Goal: Task Accomplishment & Management: Complete application form

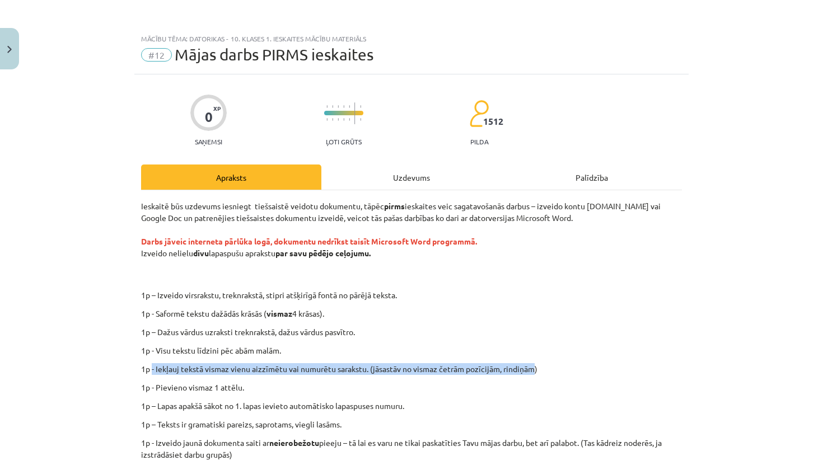
scroll to position [35, 0]
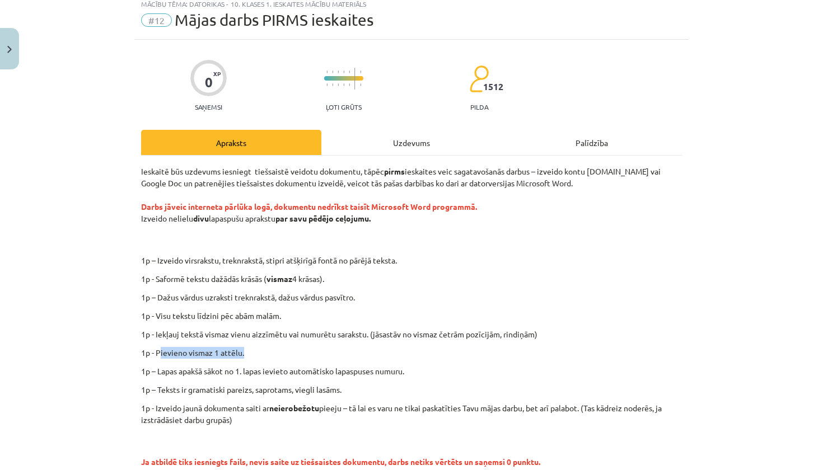
drag, startPoint x: 159, startPoint y: 354, endPoint x: 251, endPoint y: 357, distance: 91.8
click at [251, 357] on p "1p - Pievieno vismaz 1 attēlu." at bounding box center [411, 353] width 541 height 12
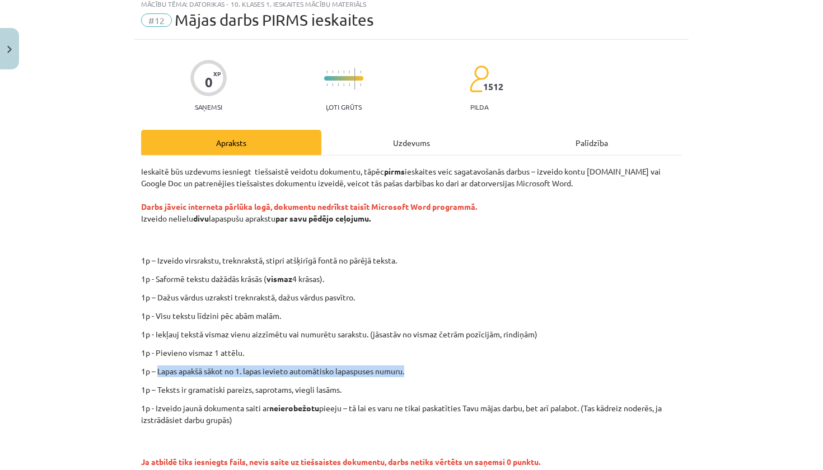
drag, startPoint x: 159, startPoint y: 371, endPoint x: 402, endPoint y: 376, distance: 243.5
click at [402, 376] on p "1p – Lapas apakšā sākot no 1. lapas ievieto automātisko lapaspuses numuru." at bounding box center [411, 372] width 541 height 12
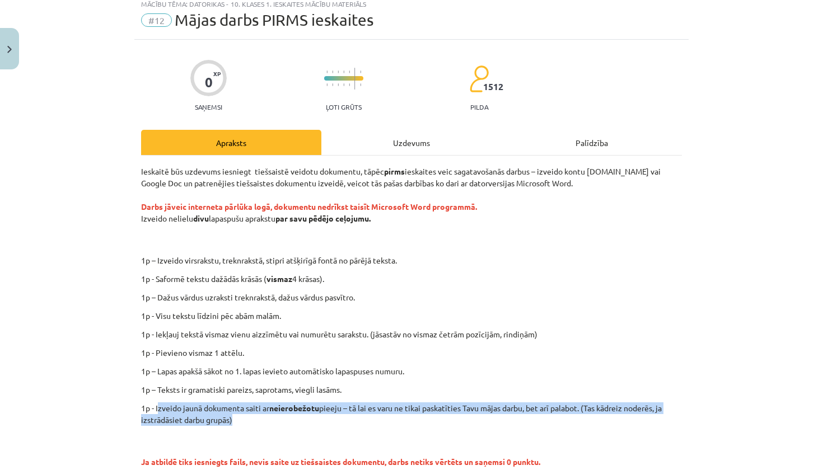
drag, startPoint x: 159, startPoint y: 407, endPoint x: 237, endPoint y: 424, distance: 80.3
click at [238, 424] on p "1p - Izveido jaunā dokumenta saiti ar neierobežotu pieeju – tā lai es varu ne t…" at bounding box center [411, 414] width 541 height 24
click at [237, 424] on p "1p - Izveido jaunā dokumenta saiti ar neierobežotu pieeju – tā lai es varu ne t…" at bounding box center [411, 414] width 541 height 24
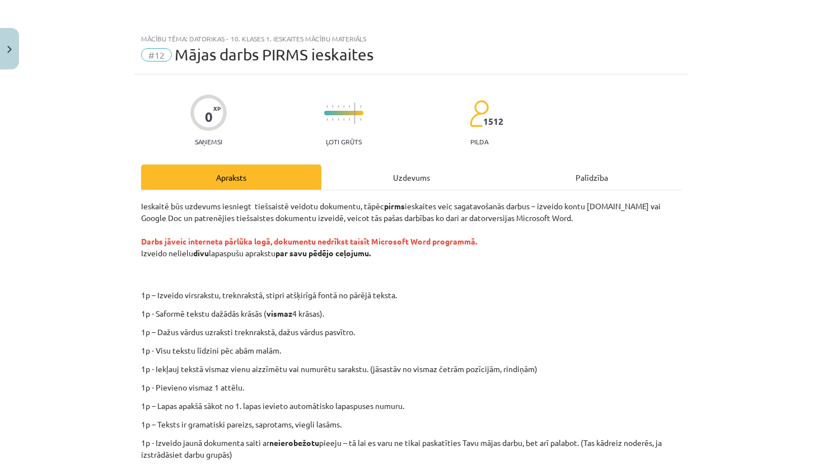
scroll to position [0, 0]
click at [391, 174] on div "Uzdevums" at bounding box center [411, 177] width 180 height 25
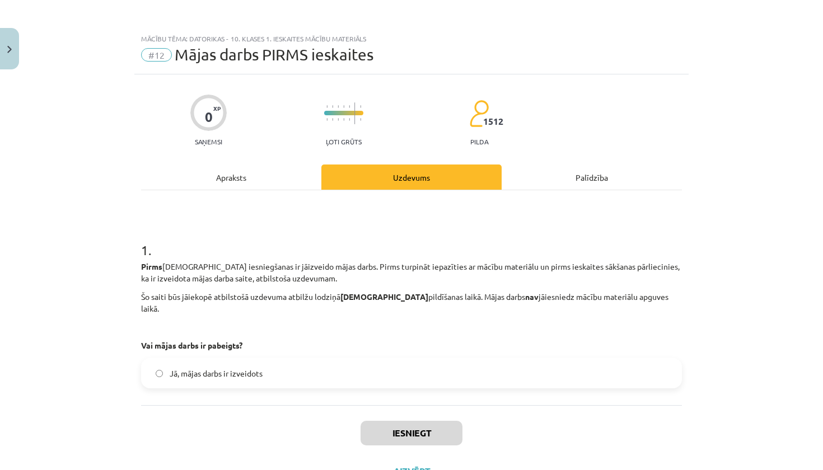
scroll to position [28, 0]
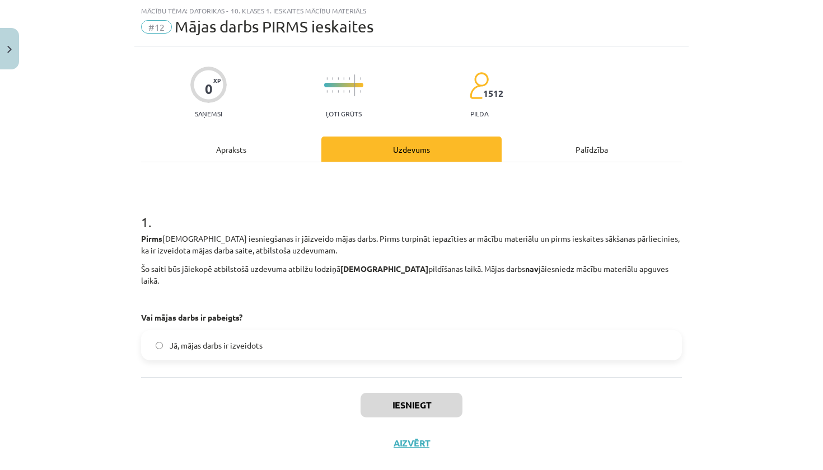
click at [251, 340] on span "Jā, mājas darbs ir izveidots" at bounding box center [216, 346] width 93 height 12
click at [421, 394] on button "Iesniegt" at bounding box center [411, 405] width 102 height 25
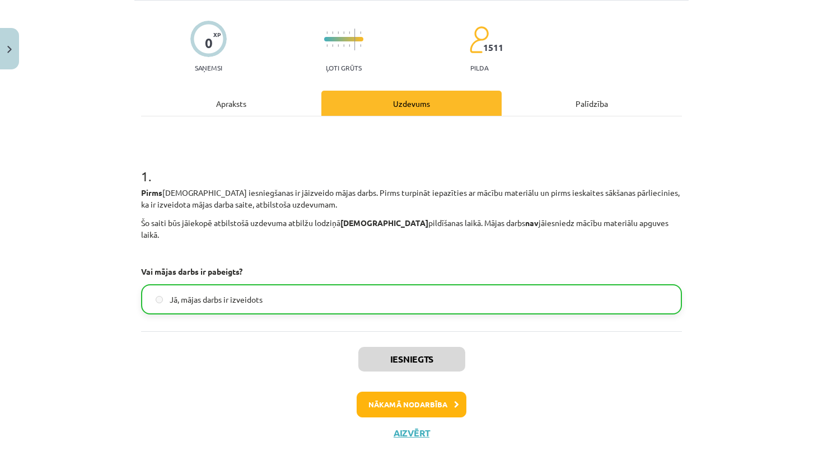
scroll to position [73, 0]
click at [404, 428] on button "Aizvērt" at bounding box center [411, 433] width 43 height 11
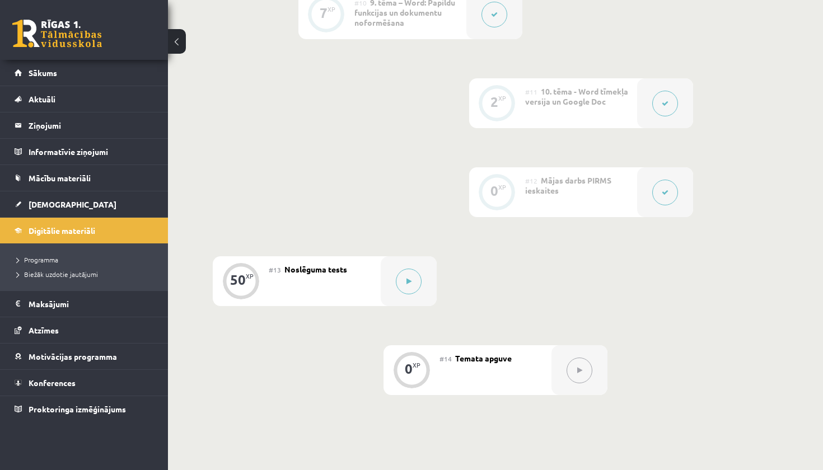
scroll to position [1206, 0]
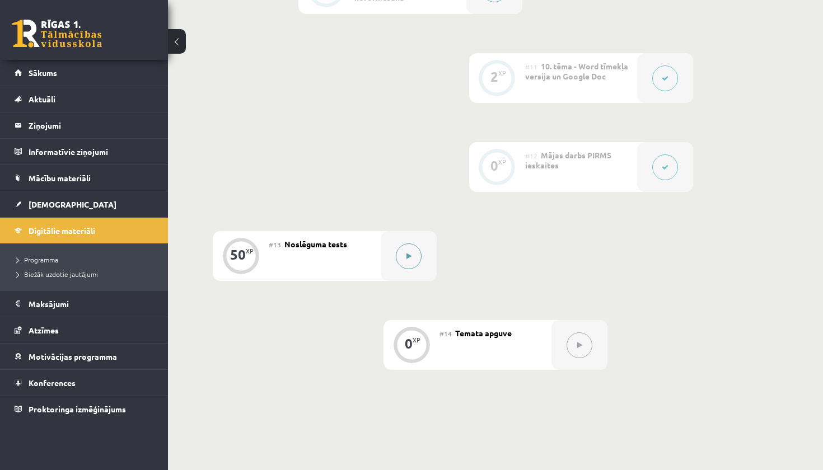
click at [409, 257] on icon at bounding box center [408, 256] width 5 height 7
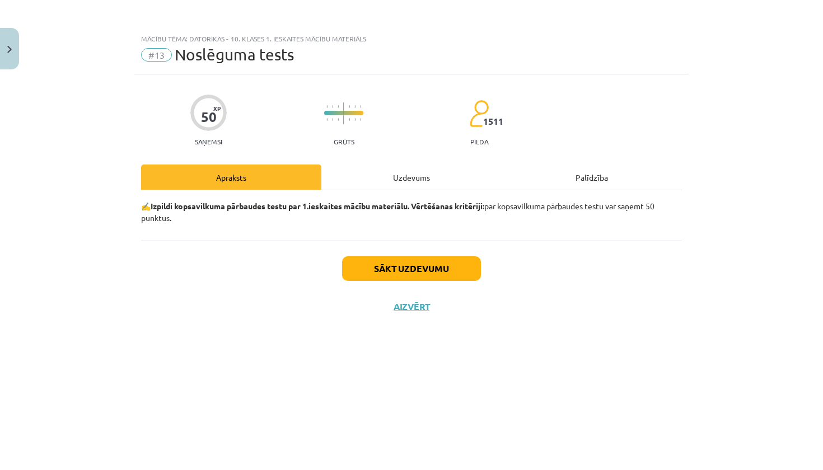
click at [372, 182] on div "Uzdevums" at bounding box center [411, 177] width 180 height 25
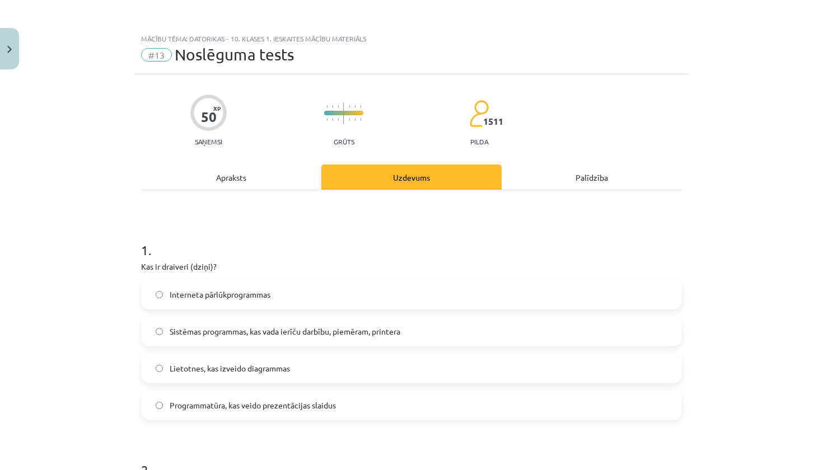
click at [244, 187] on div "Apraksts" at bounding box center [231, 177] width 180 height 25
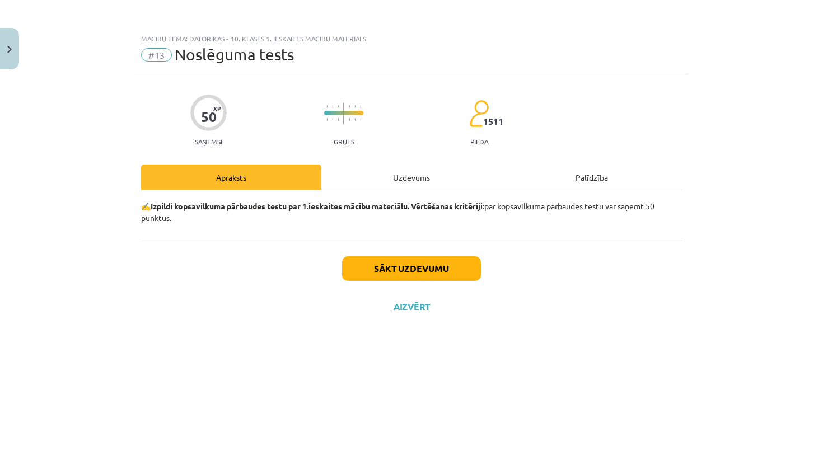
click at [392, 182] on div "Uzdevums" at bounding box center [411, 177] width 180 height 25
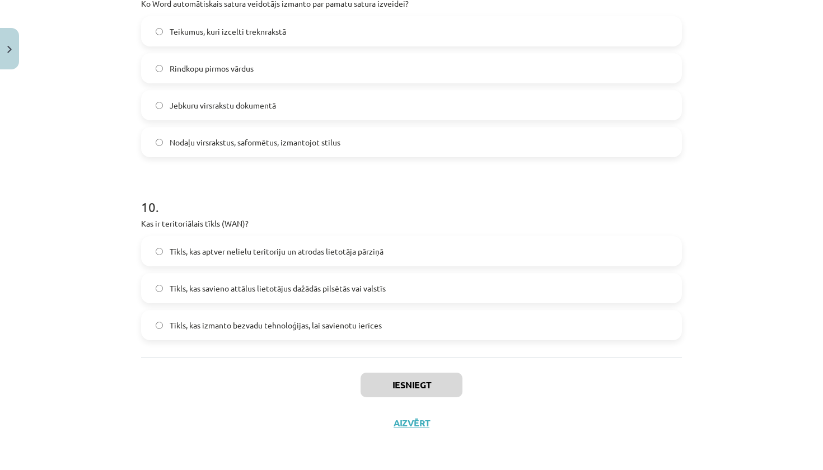
scroll to position [2040, 0]
click at [402, 422] on button "Aizvērt" at bounding box center [411, 423] width 43 height 11
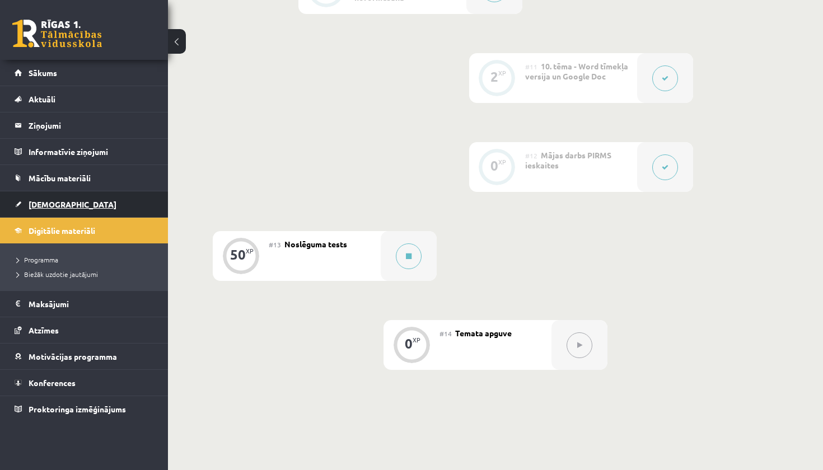
click at [44, 205] on span "[DEMOGRAPHIC_DATA]" at bounding box center [73, 204] width 88 height 10
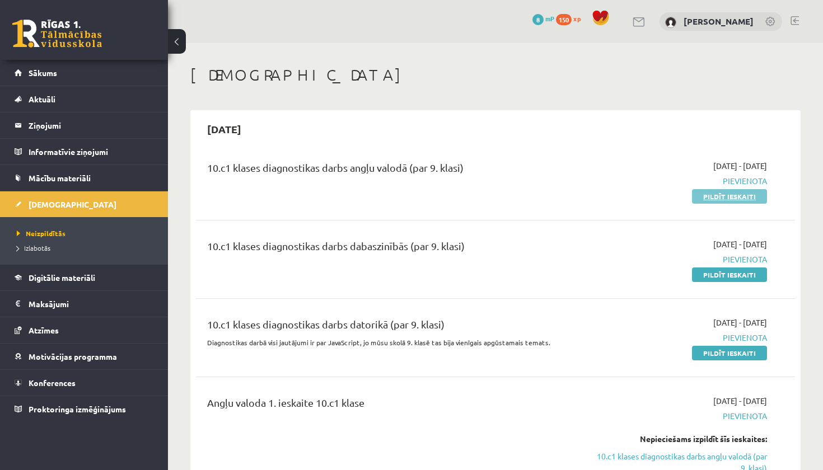
click at [747, 198] on link "Pildīt ieskaiti" at bounding box center [729, 196] width 75 height 15
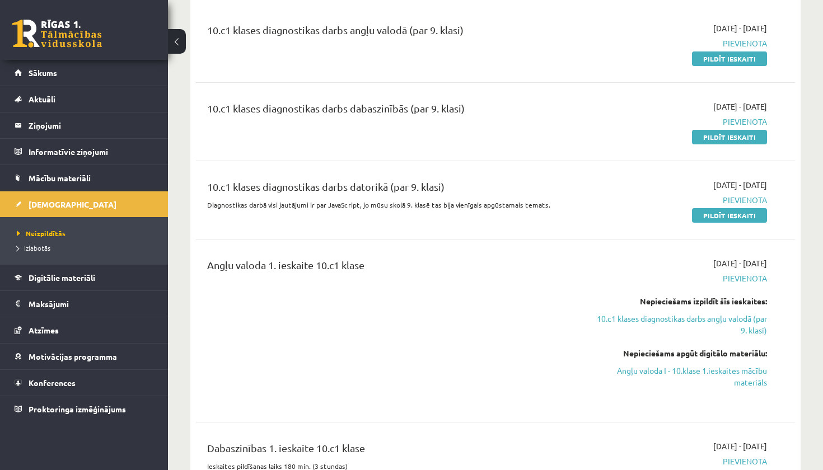
scroll to position [134, 0]
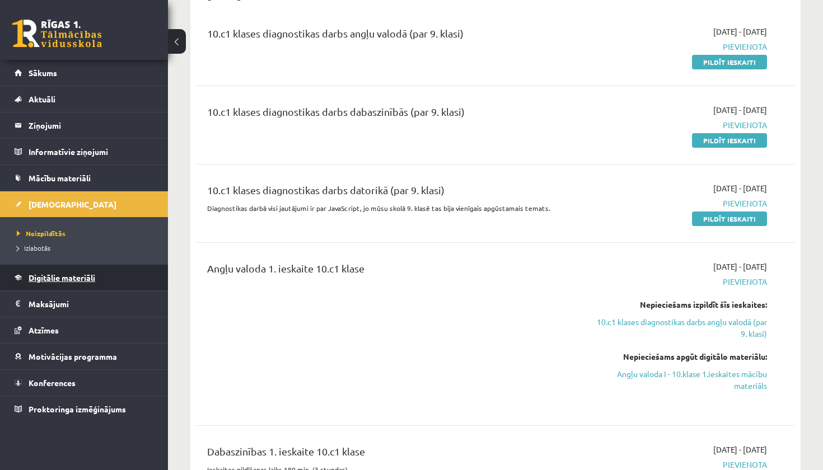
drag, startPoint x: 228, startPoint y: 287, endPoint x: 117, endPoint y: 266, distance: 113.3
click at [223, 287] on div "Angļu valoda 1. ieskaite 10.c1 klase" at bounding box center [391, 334] width 385 height 147
click at [70, 270] on link "Digitālie materiāli" at bounding box center [84, 278] width 139 height 26
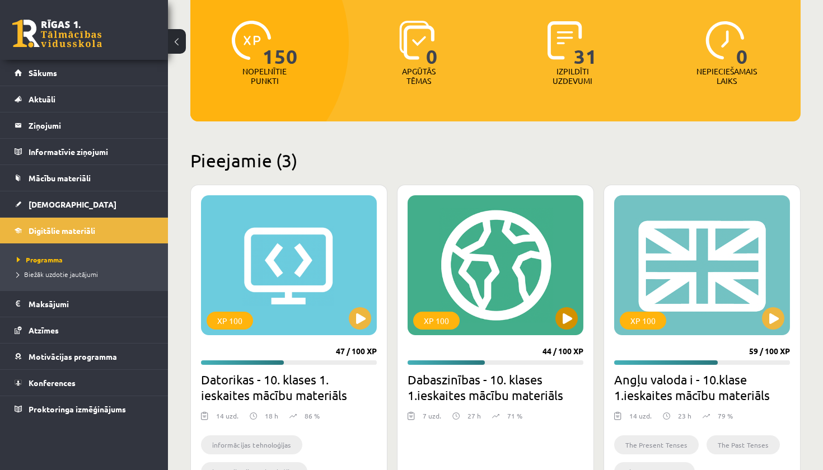
click at [567, 321] on button at bounding box center [566, 318] width 22 height 22
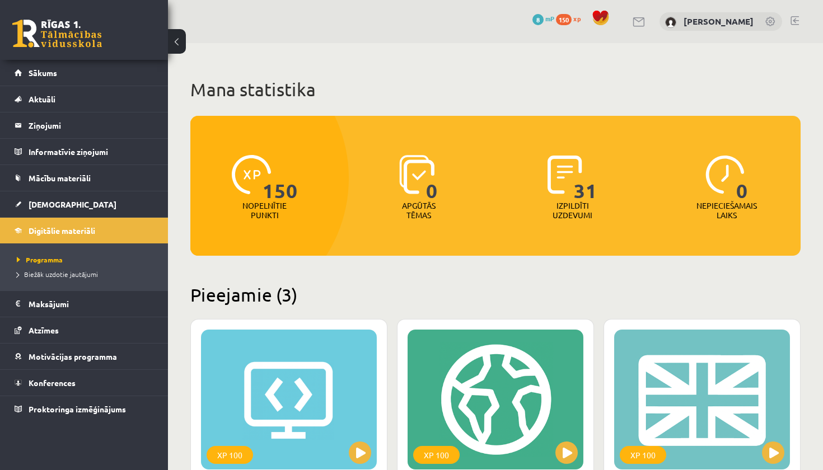
scroll to position [113, 0]
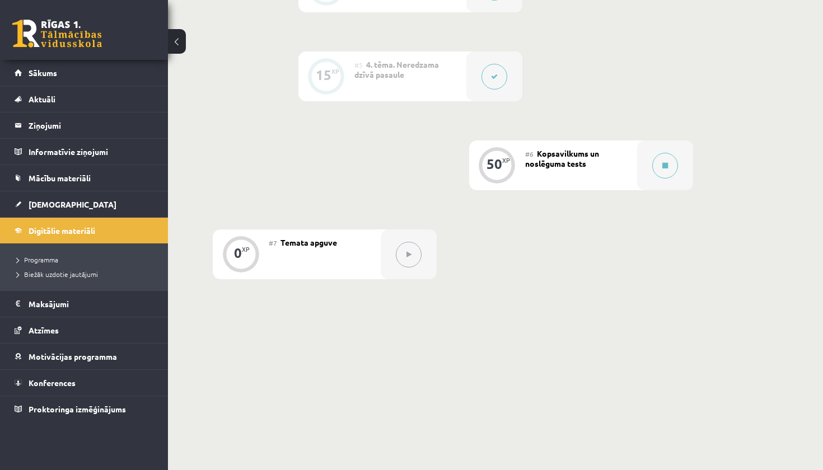
scroll to position [616, 0]
click at [669, 178] on div at bounding box center [665, 163] width 56 height 50
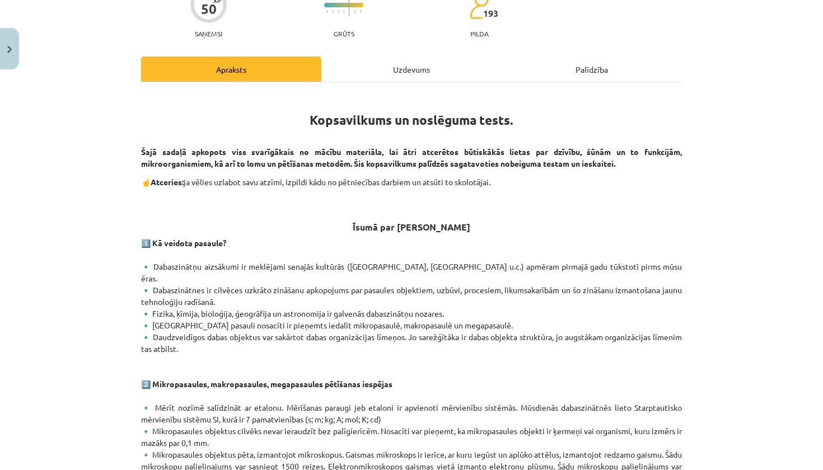
scroll to position [109, 0]
click at [395, 67] on div "Uzdevums" at bounding box center [411, 68] width 180 height 25
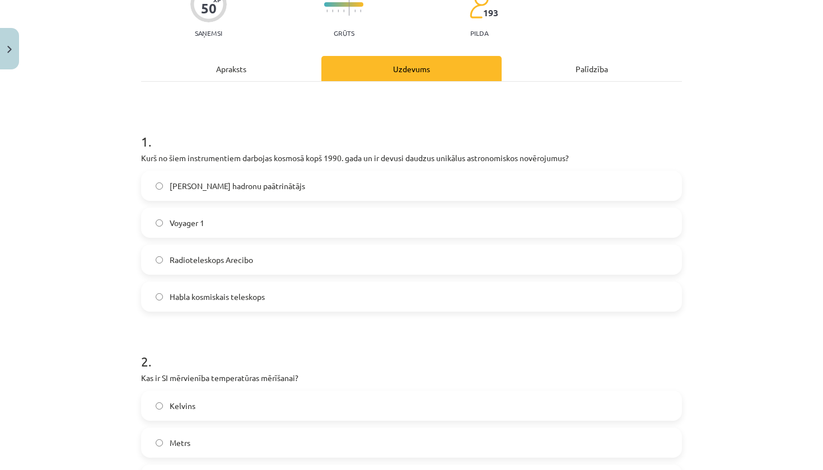
scroll to position [28, 0]
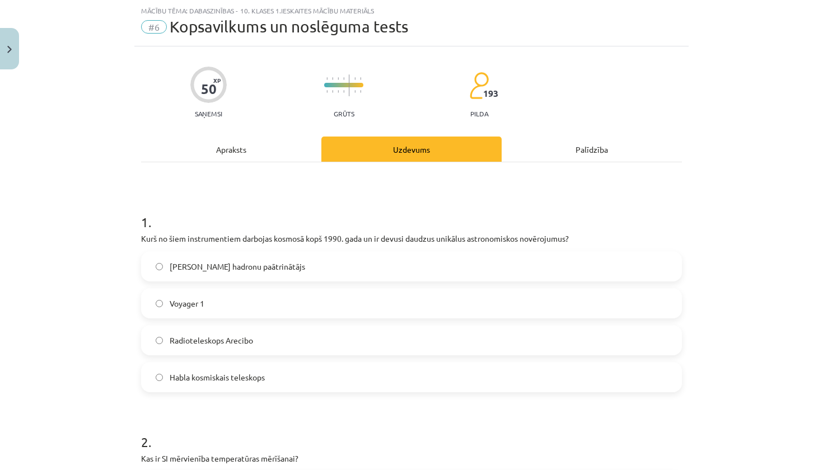
click at [224, 152] on div "Apraksts" at bounding box center [231, 149] width 180 height 25
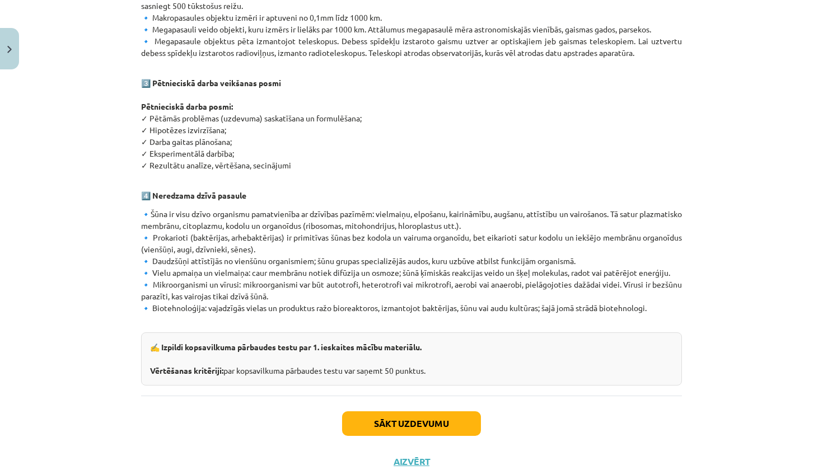
scroll to position [582, 0]
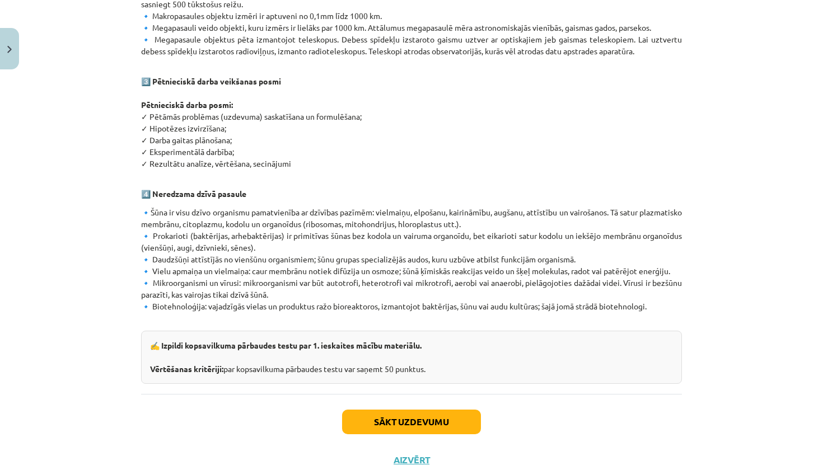
drag, startPoint x: 486, startPoint y: 438, endPoint x: 481, endPoint y: 433, distance: 7.5
click at [390, 410] on button "Sākt uzdevumu" at bounding box center [411, 422] width 139 height 25
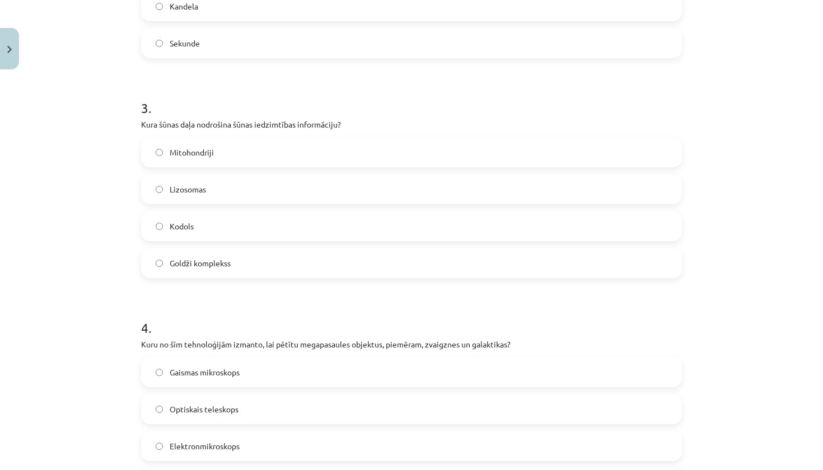
scroll to position [28, 0]
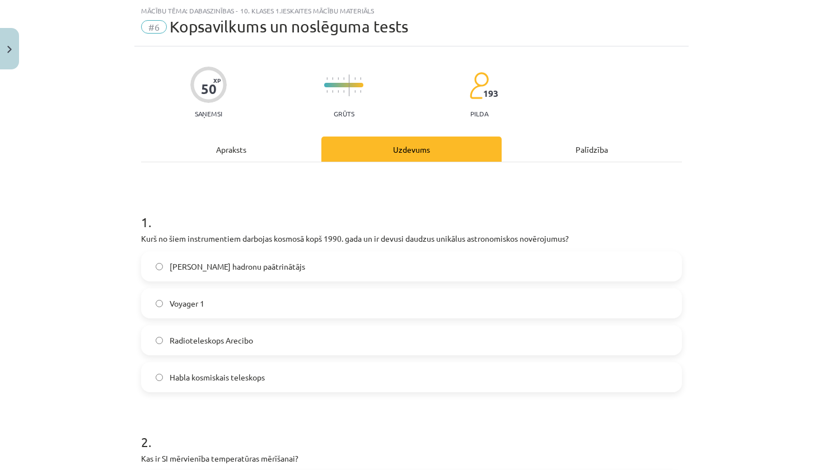
click at [9, 59] on button "Close" at bounding box center [9, 48] width 19 height 41
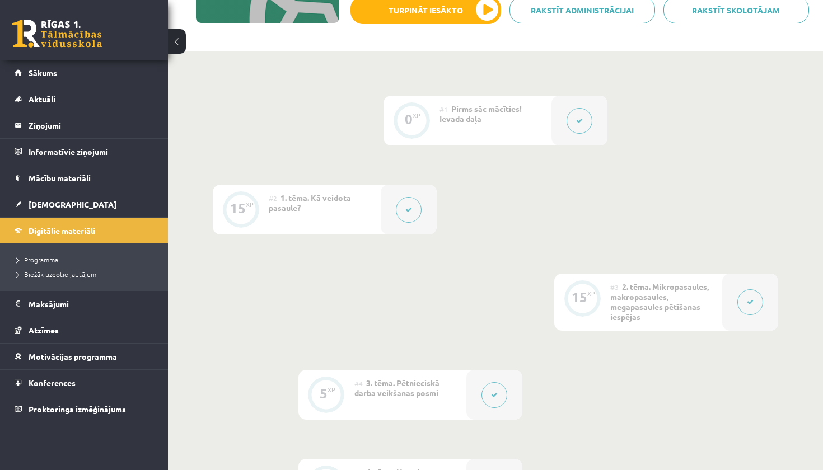
scroll to position [205, 0]
click at [760, 310] on button at bounding box center [750, 304] width 26 height 26
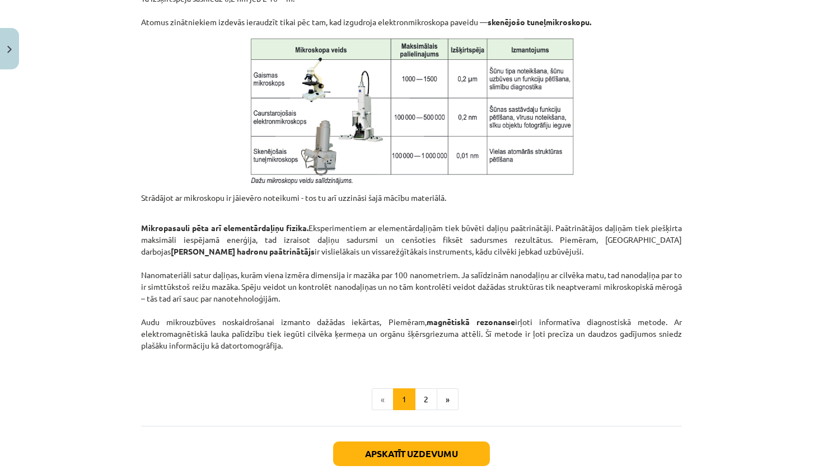
scroll to position [829, 0]
click at [420, 399] on button "2" at bounding box center [426, 399] width 22 height 22
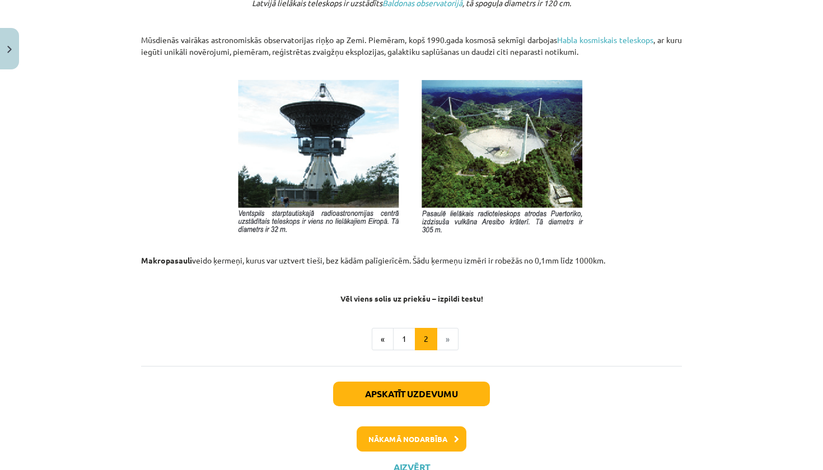
scroll to position [1175, 0]
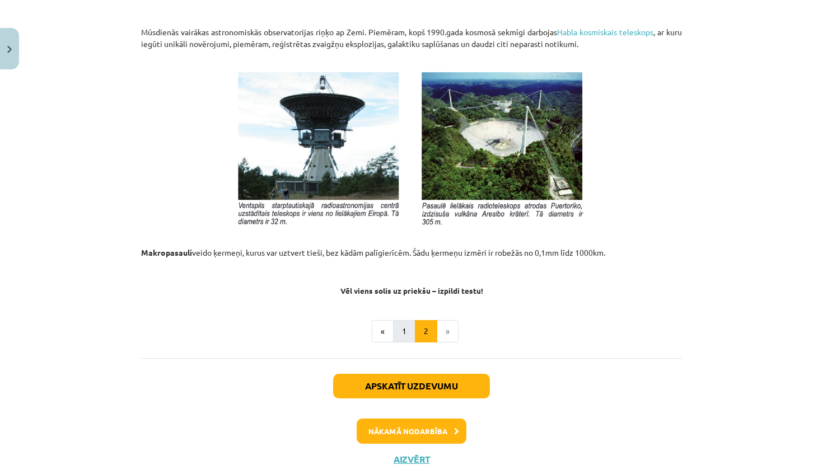
click at [402, 324] on button "1" at bounding box center [404, 331] width 22 height 22
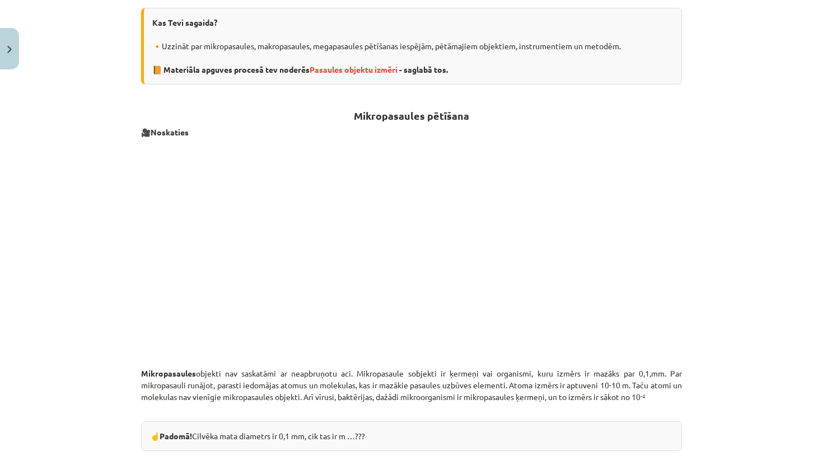
scroll to position [186, 0]
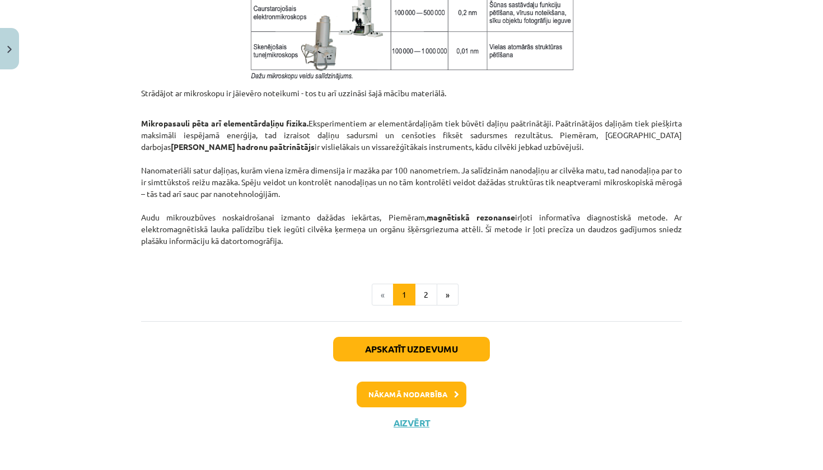
click at [409, 397] on button "Nākamā nodarbība" at bounding box center [412, 395] width 110 height 26
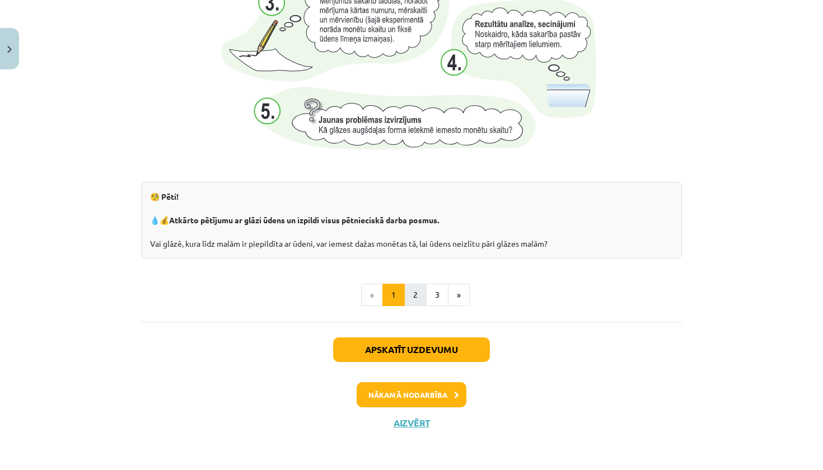
click at [412, 292] on button "2" at bounding box center [415, 295] width 22 height 22
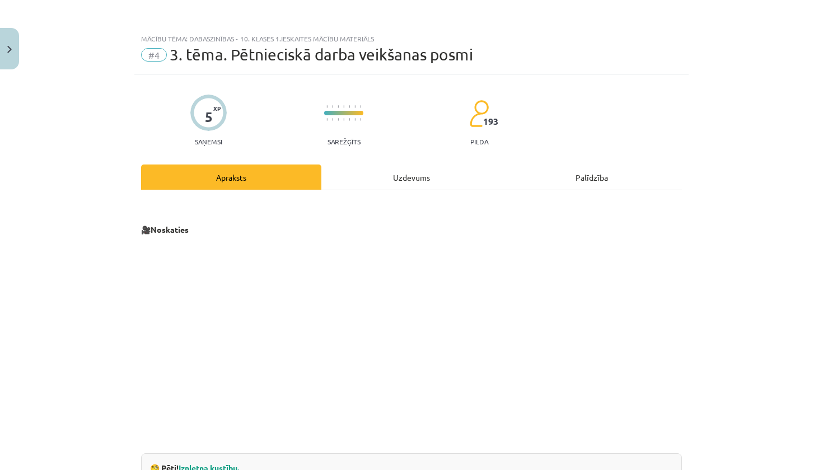
scroll to position [0, 0]
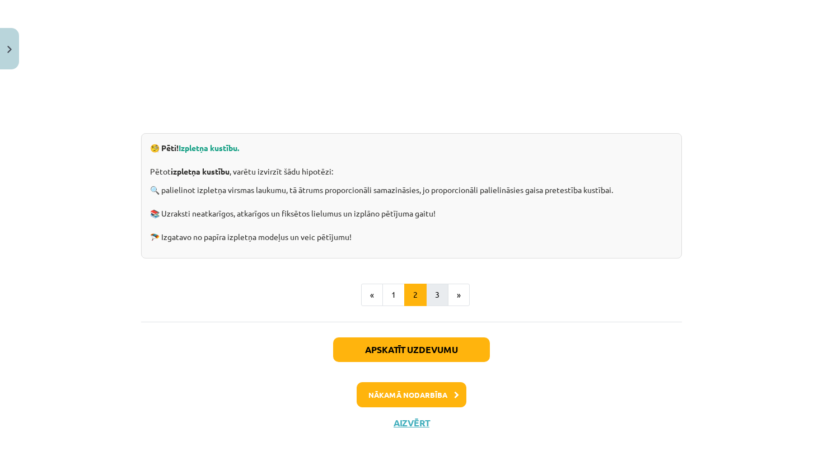
click at [431, 302] on button "3" at bounding box center [437, 295] width 22 height 22
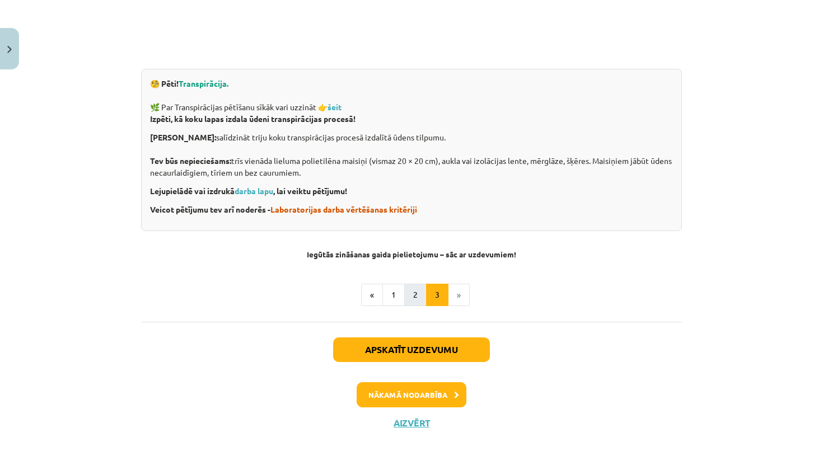
click at [409, 290] on button "2" at bounding box center [415, 295] width 22 height 22
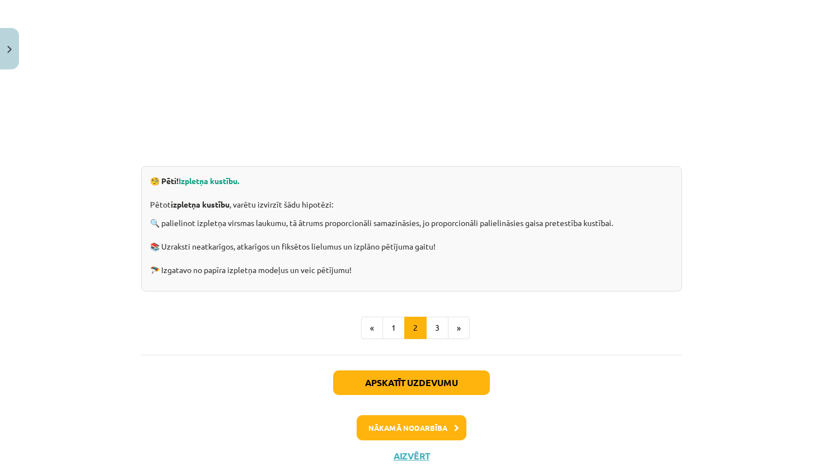
scroll to position [299, 0]
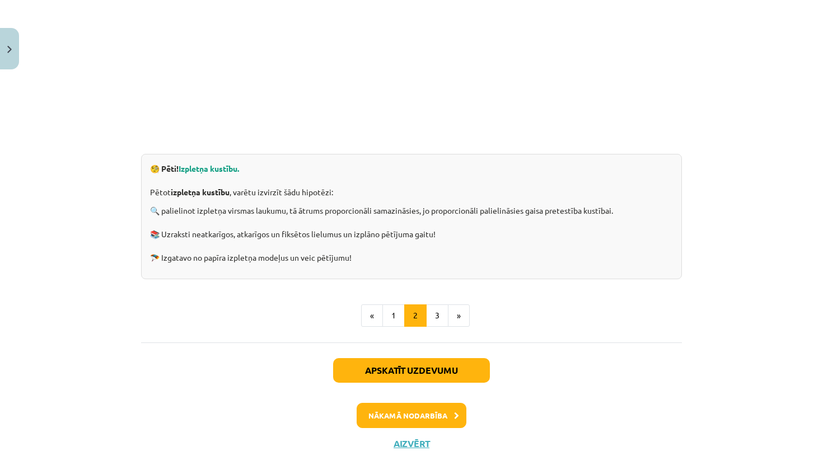
click at [414, 419] on button "Nākamā nodarbība" at bounding box center [412, 416] width 110 height 26
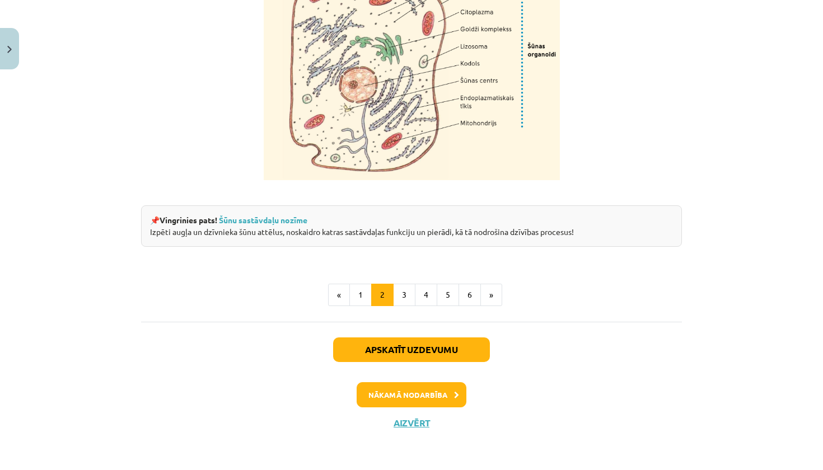
scroll to position [1380, 0]
click at [405, 296] on button "3" at bounding box center [404, 295] width 22 height 22
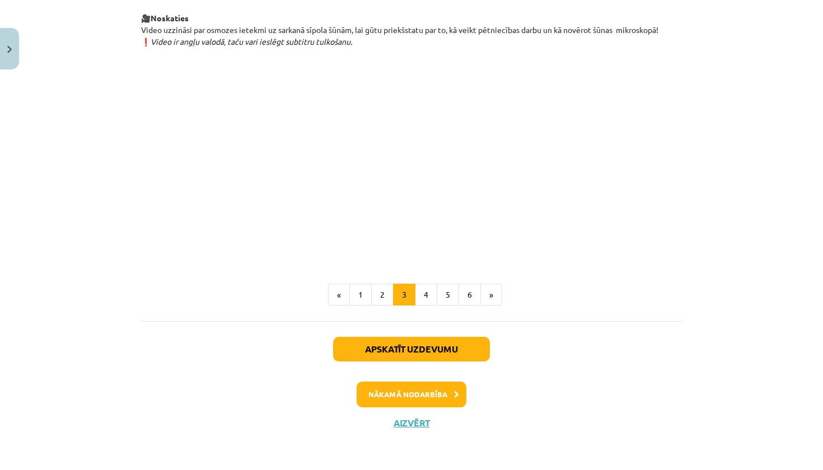
scroll to position [1286, 0]
click at [366, 284] on button "1" at bounding box center [360, 295] width 22 height 22
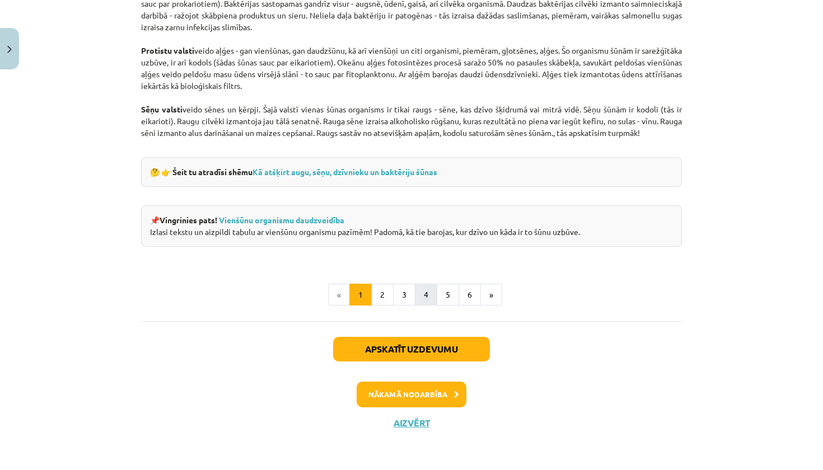
click at [424, 299] on button "4" at bounding box center [426, 295] width 22 height 22
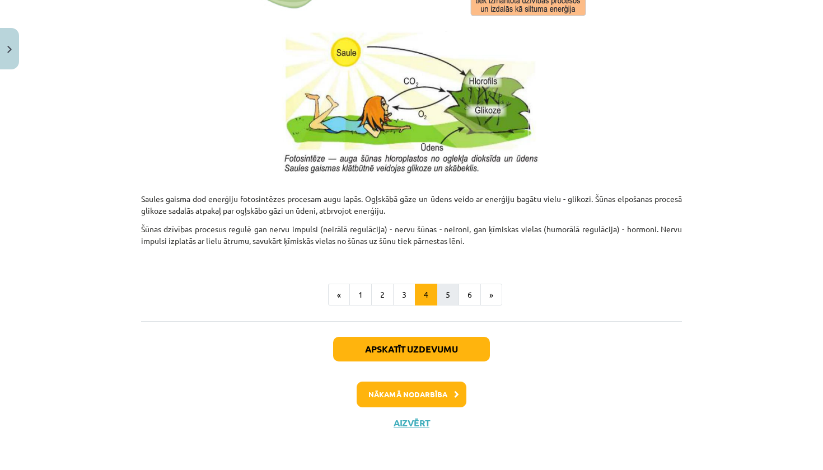
click at [442, 292] on button "5" at bounding box center [448, 295] width 22 height 22
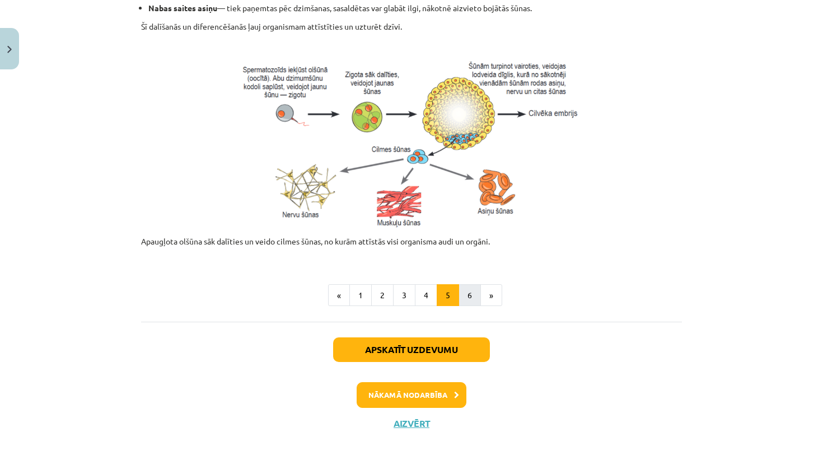
click at [465, 291] on button "6" at bounding box center [469, 295] width 22 height 22
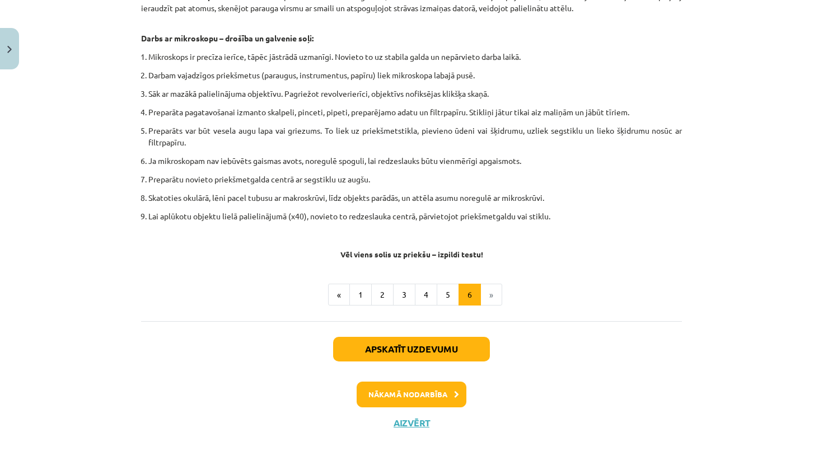
scroll to position [639, 0]
click at [428, 395] on button "Nākamā nodarbība" at bounding box center [412, 395] width 110 height 26
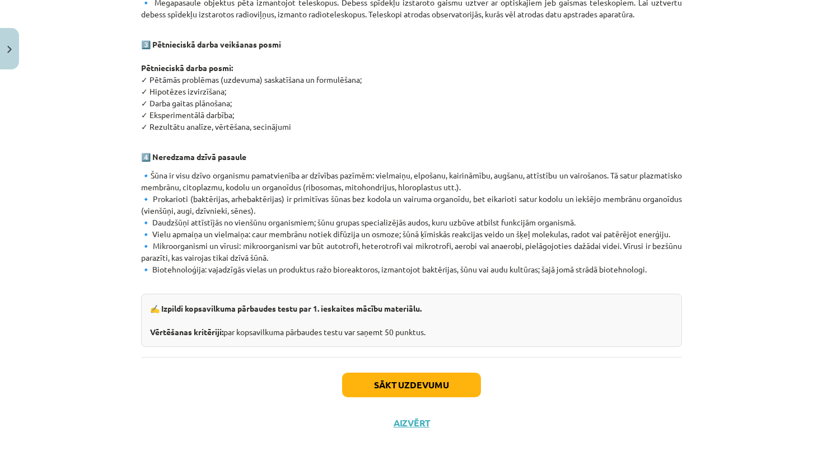
scroll to position [590, 0]
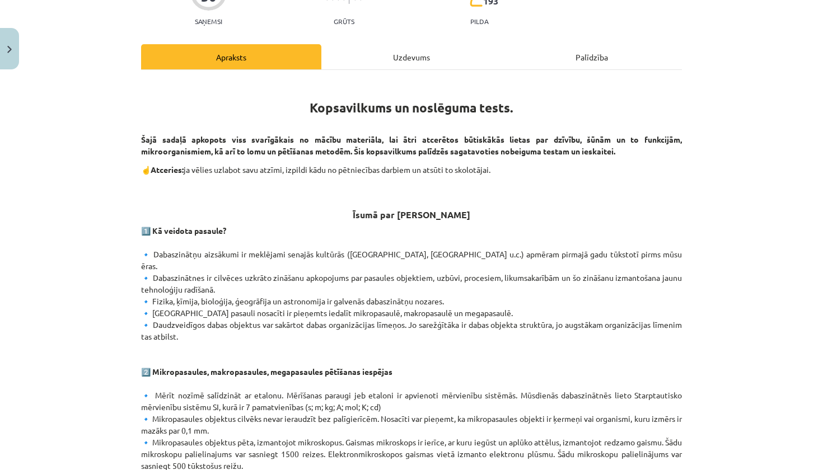
click at [402, 59] on div "Uzdevums" at bounding box center [411, 56] width 180 height 25
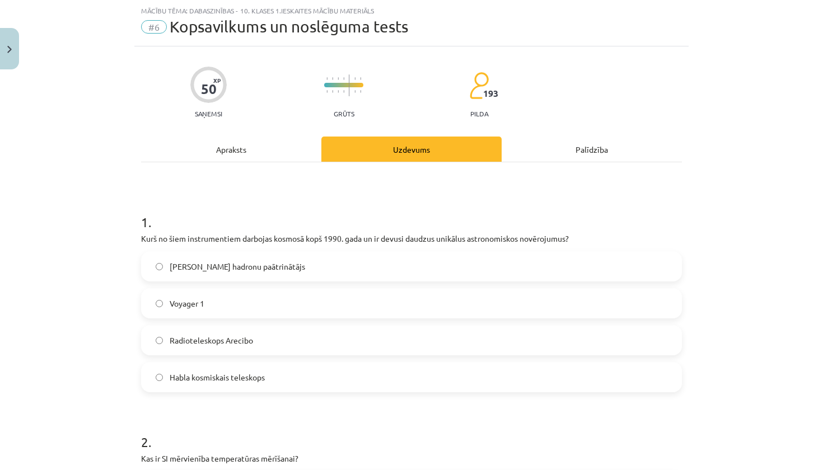
click at [232, 384] on label "Habla kosmiskais teleskops" at bounding box center [411, 377] width 538 height 28
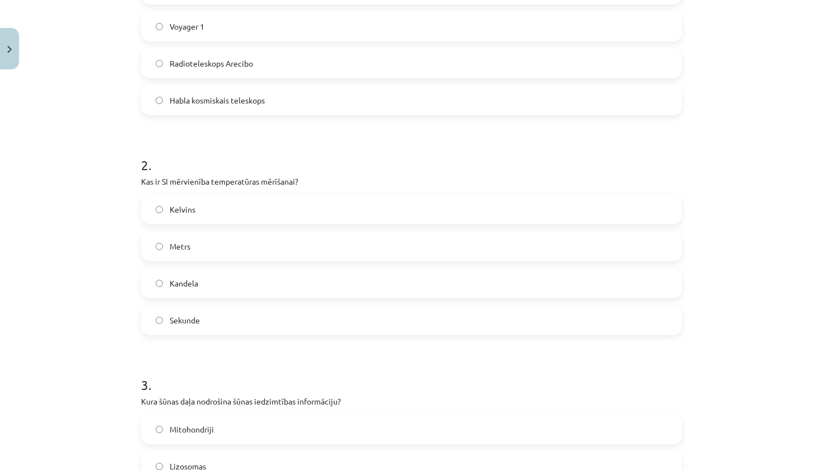
scroll to position [329, 0]
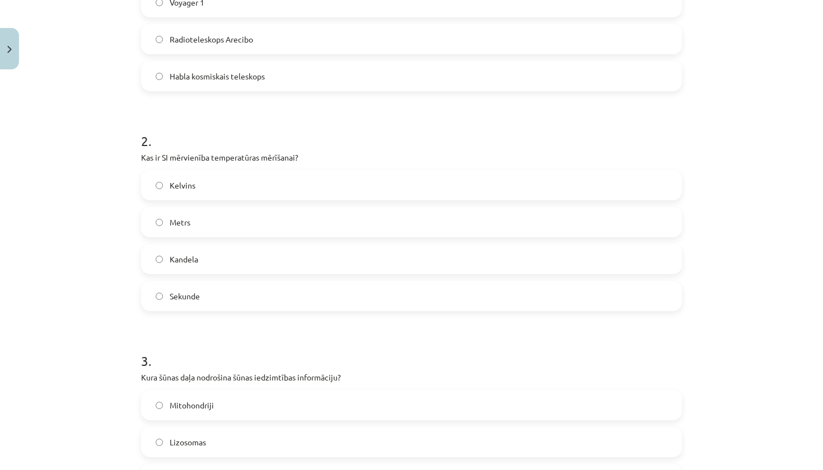
click at [198, 182] on label "Kelvins" at bounding box center [411, 185] width 538 height 28
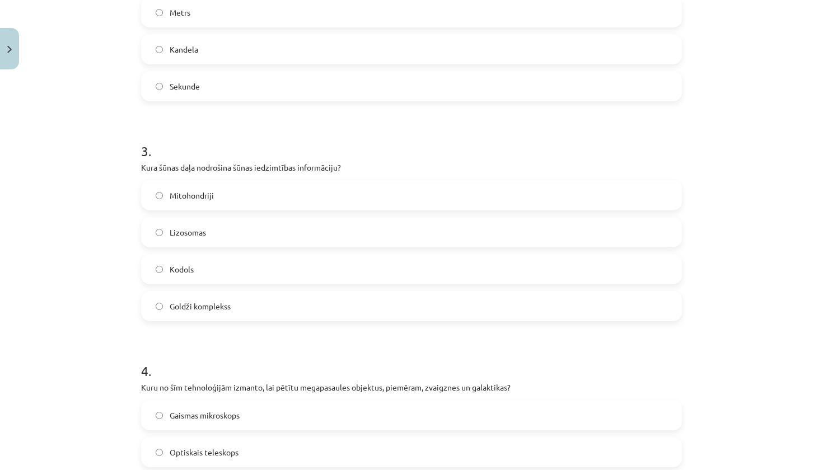
scroll to position [541, 0]
click at [260, 265] on label "Kodols" at bounding box center [411, 268] width 538 height 28
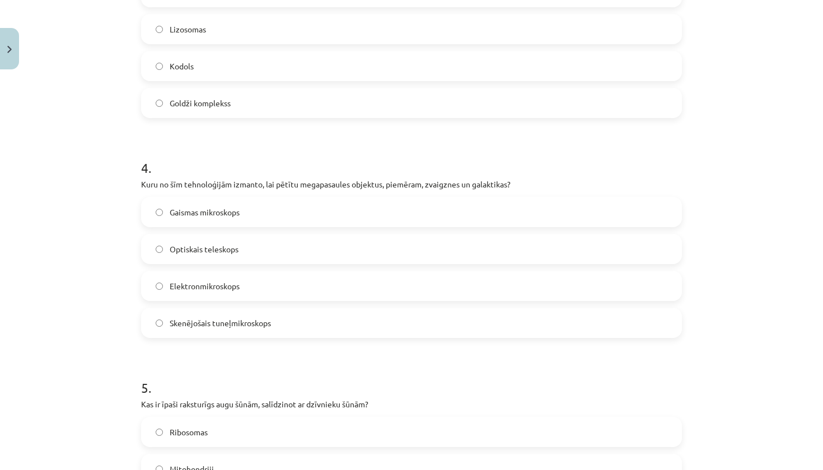
scroll to position [751, 0]
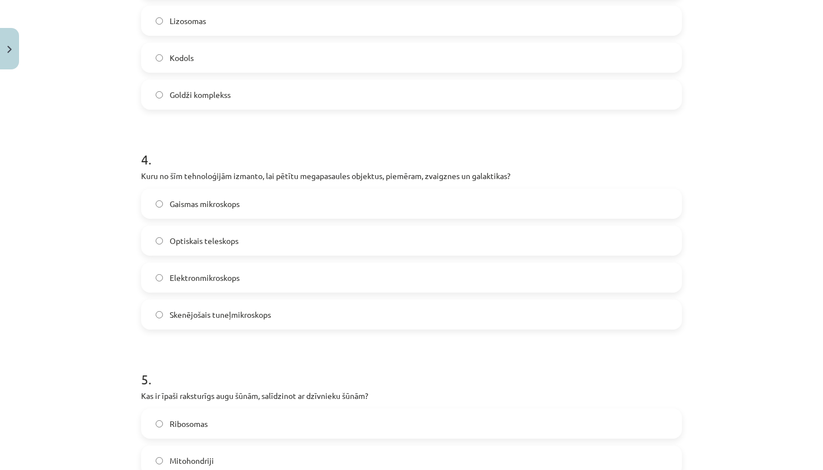
click at [301, 247] on label "Optiskais teleskops" at bounding box center [411, 241] width 538 height 28
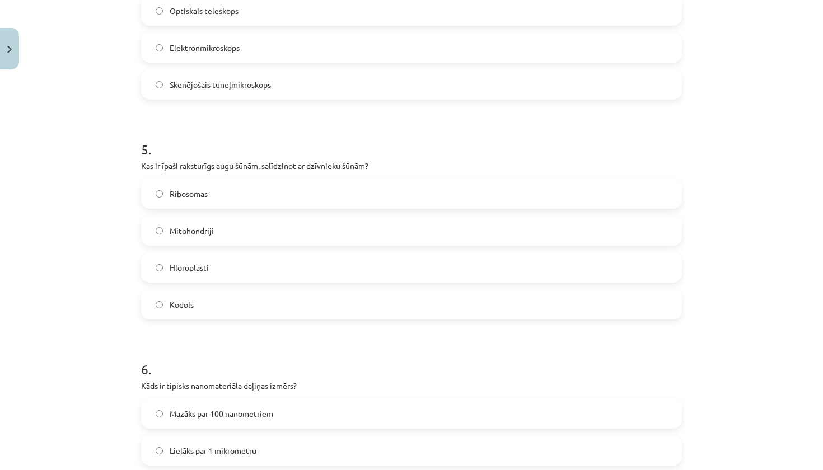
scroll to position [986, 0]
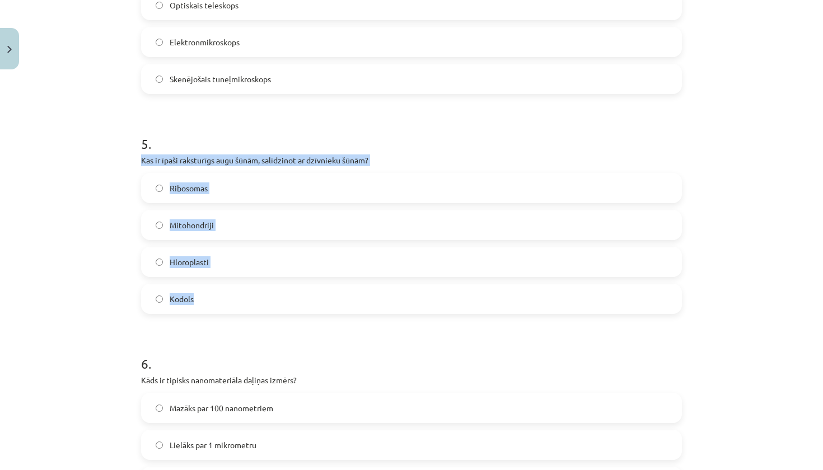
drag, startPoint x: 137, startPoint y: 161, endPoint x: 206, endPoint y: 306, distance: 160.7
click at [206, 306] on div "50 XP Saņemsi Grūts 193 pilda Apraksts Uzdevums Palīdzība 1 . Kurš no šiem inst…" at bounding box center [411, 302] width 554 height 2428
copy div "Kas ir īpaši raksturīgs augu šūnām, salīdzinot ar dzīvnieku šūnām? Ribosomas Mi…"
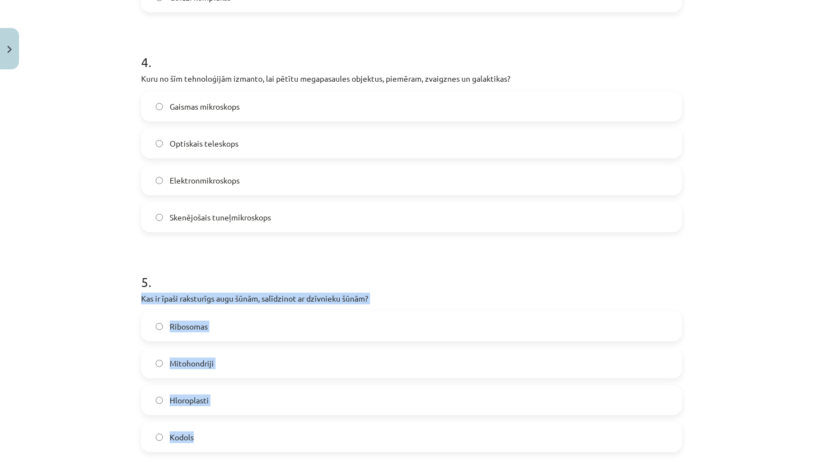
scroll to position [850, 0]
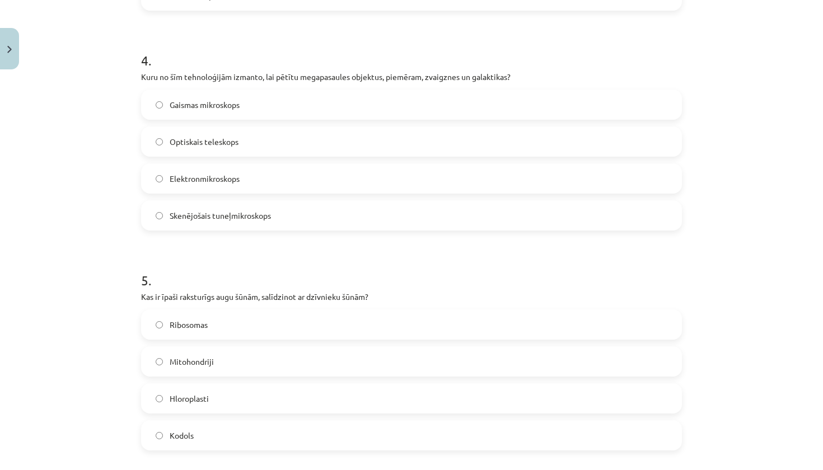
click at [95, 232] on div "Mācību tēma: Dabaszinības - 10. klases 1.ieskaites mācību materiāls #6 Kopsavil…" at bounding box center [411, 235] width 823 height 470
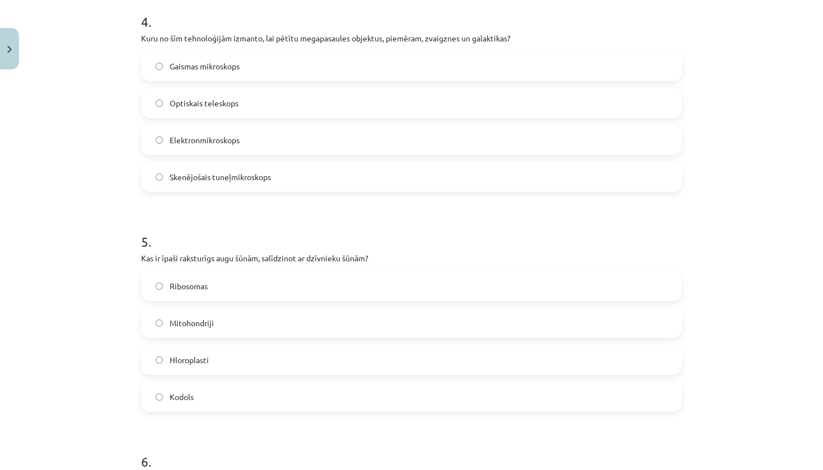
scroll to position [931, 0]
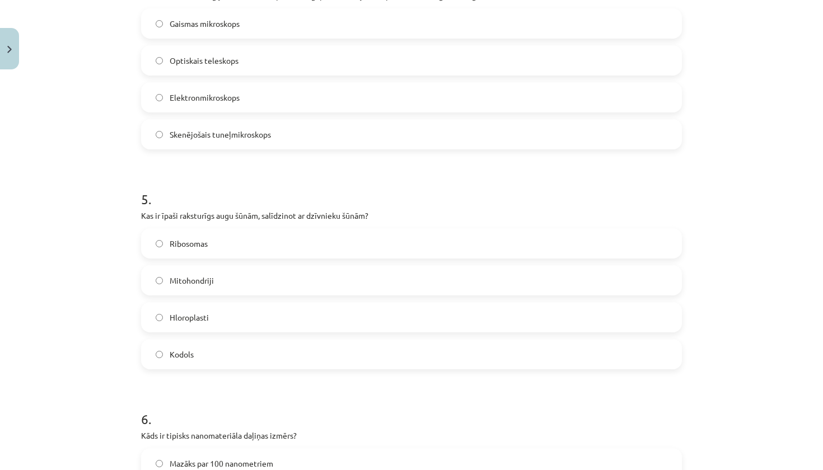
click at [189, 324] on label "Hloroplasti" at bounding box center [411, 317] width 538 height 28
click at [194, 351] on span "Kodols" at bounding box center [182, 355] width 24 height 12
click at [198, 277] on span "Mitohondriji" at bounding box center [192, 281] width 44 height 12
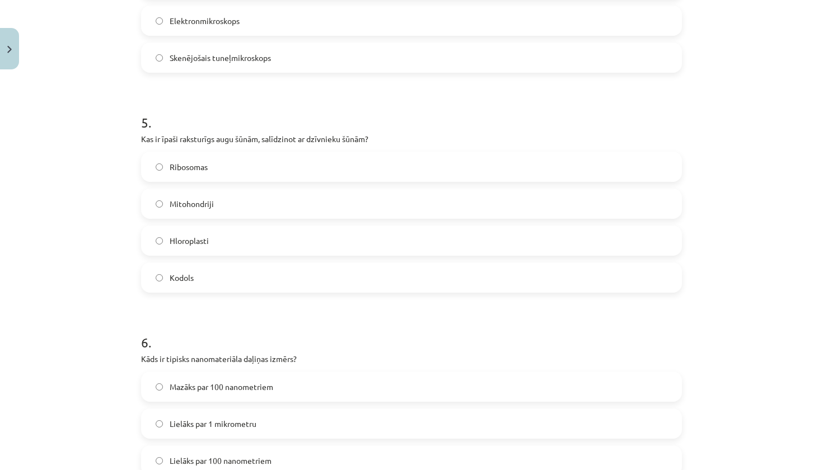
scroll to position [1007, 0]
click at [175, 242] on span "Hloroplasti" at bounding box center [189, 242] width 39 height 12
click at [172, 196] on label "Mitohondriji" at bounding box center [411, 204] width 538 height 28
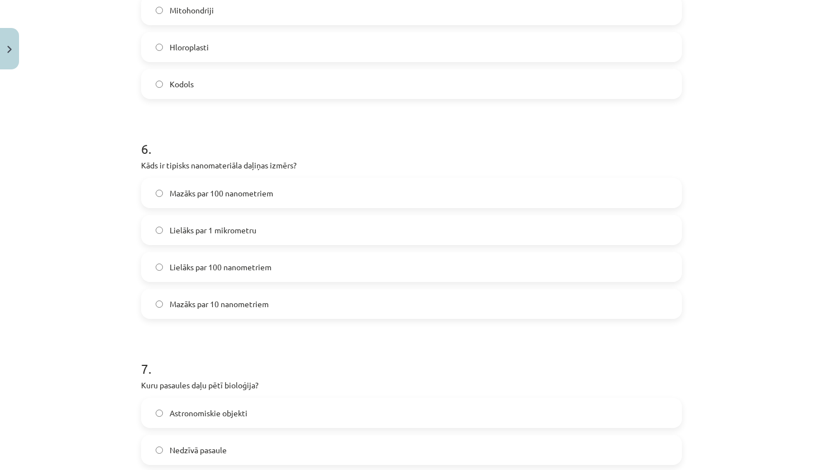
scroll to position [1216, 0]
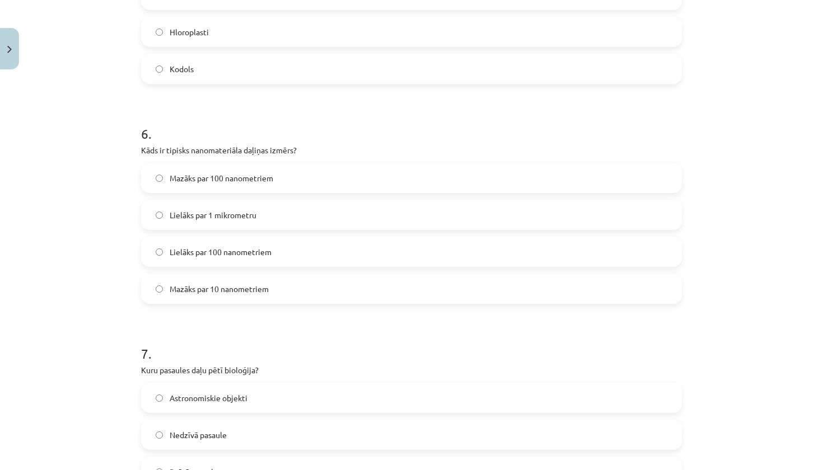
click at [168, 263] on label "Lielāks par 100 nanometriem" at bounding box center [411, 252] width 538 height 28
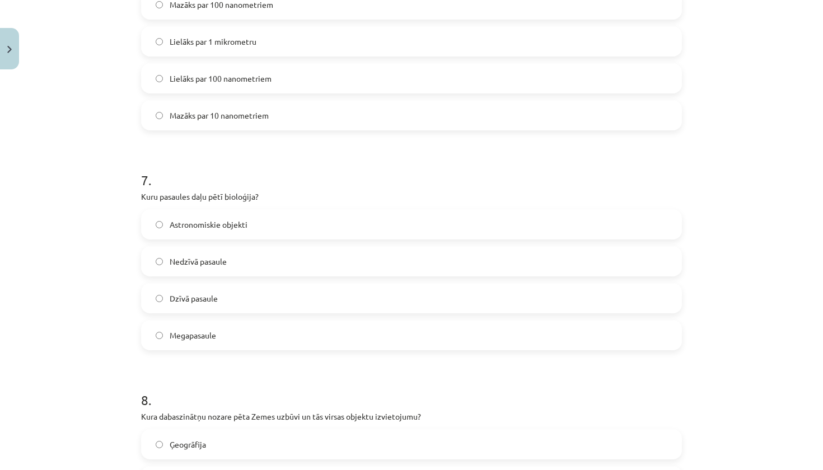
scroll to position [1392, 0]
click at [210, 301] on span "Dzīvā pasaule" at bounding box center [194, 297] width 48 height 12
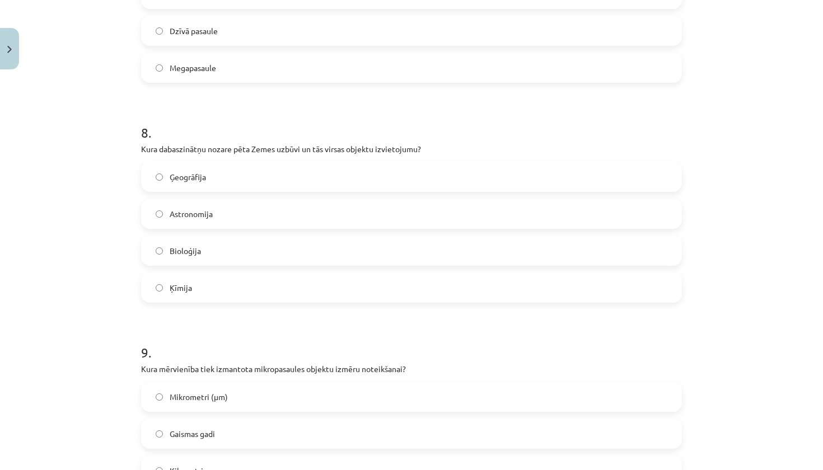
scroll to position [1659, 0]
click at [259, 182] on label "Ģeogrāfija" at bounding box center [411, 176] width 538 height 28
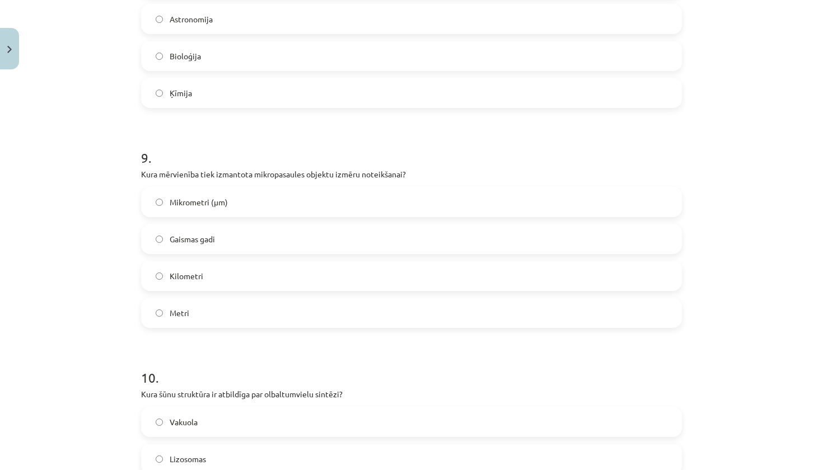
scroll to position [1861, 0]
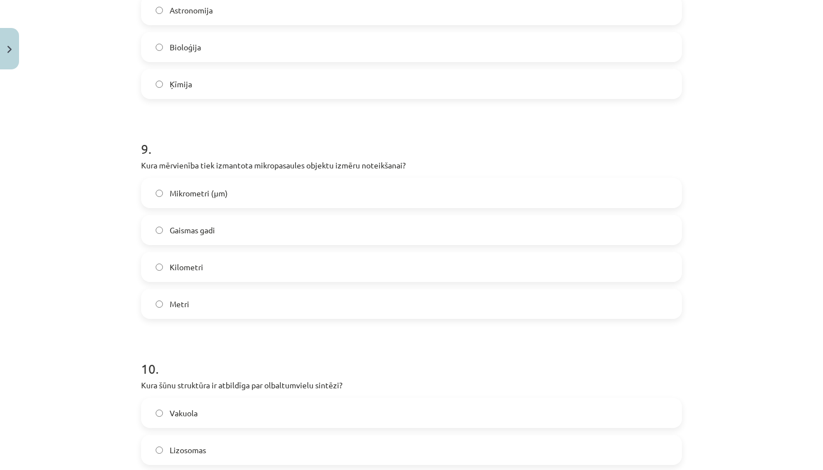
click at [223, 194] on span "Mikrometri (μm)" at bounding box center [199, 194] width 58 height 12
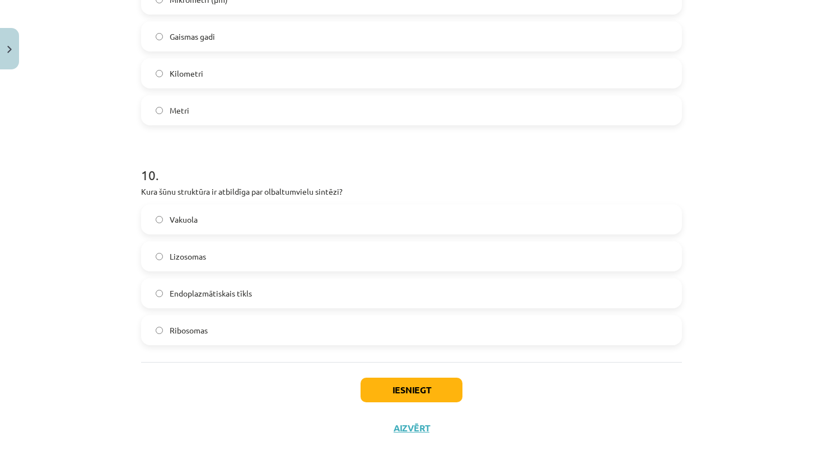
scroll to position [2062, 0]
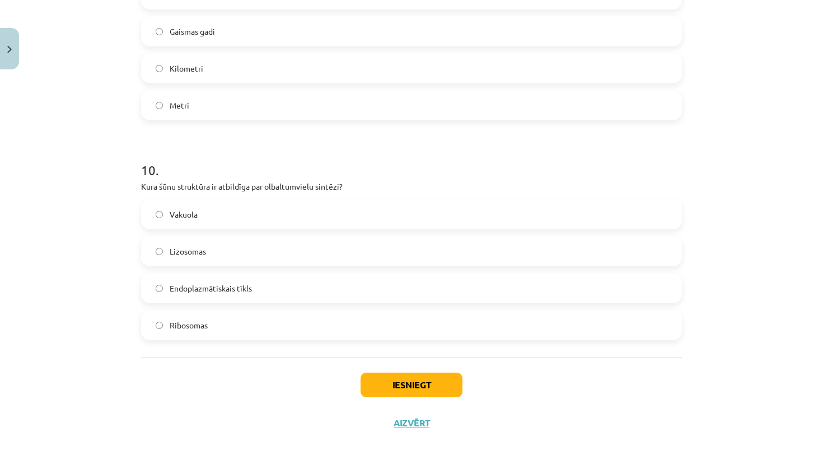
click at [181, 320] on span "Ribosomas" at bounding box center [189, 326] width 38 height 12
click at [391, 382] on button "Iesniegt" at bounding box center [411, 385] width 102 height 25
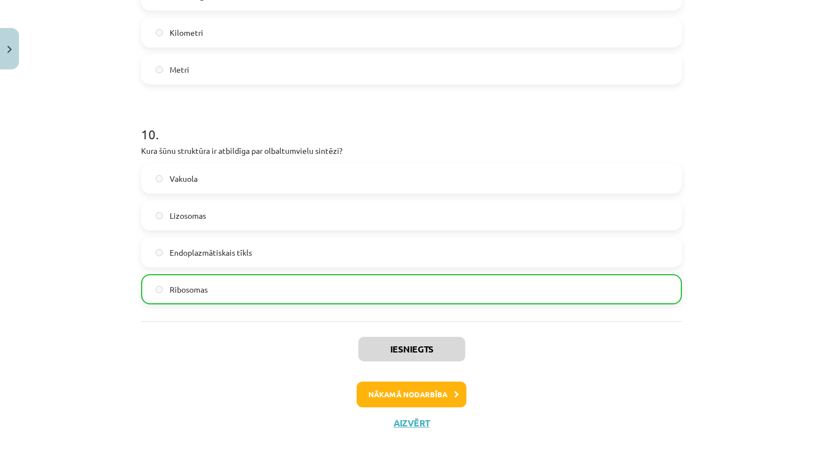
scroll to position [2097, 0]
click at [404, 398] on button "Nākamā nodarbība" at bounding box center [412, 395] width 110 height 26
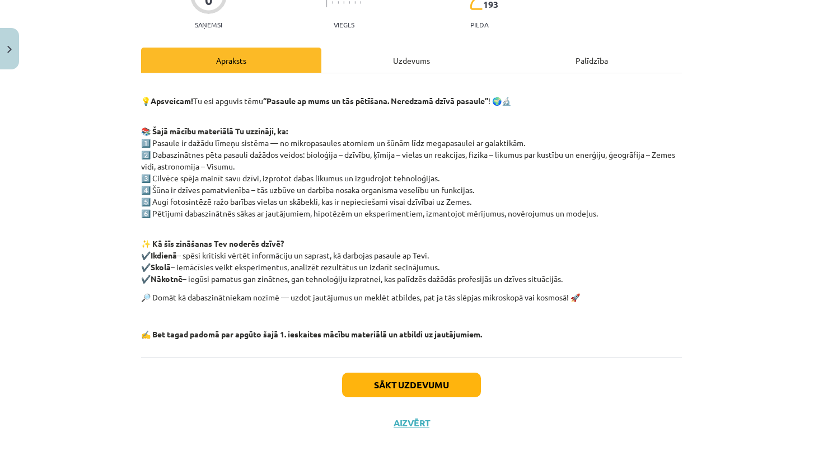
scroll to position [119, 0]
click at [373, 61] on div "Uzdevums" at bounding box center [411, 60] width 180 height 25
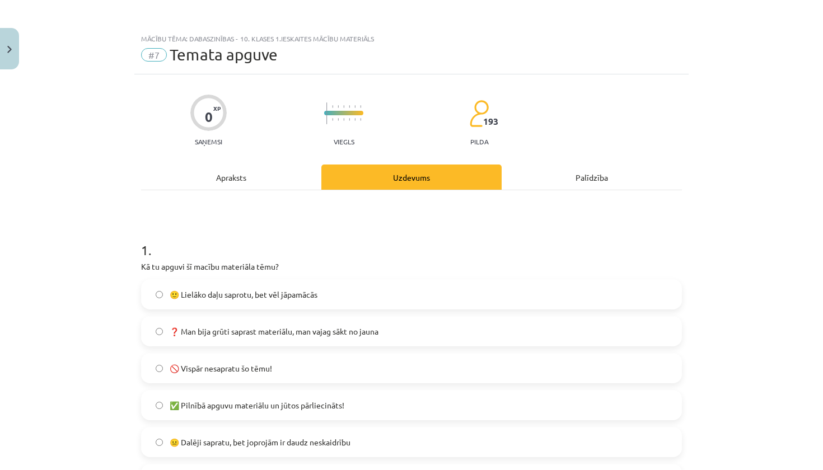
scroll to position [0, 0]
click at [231, 181] on div "Apraksts" at bounding box center [231, 177] width 180 height 25
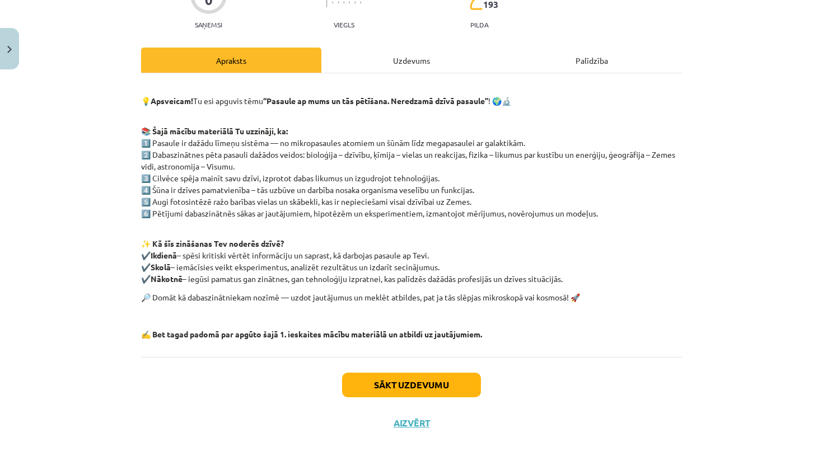
scroll to position [119, 0]
click at [421, 423] on button "Aizvērt" at bounding box center [411, 423] width 43 height 11
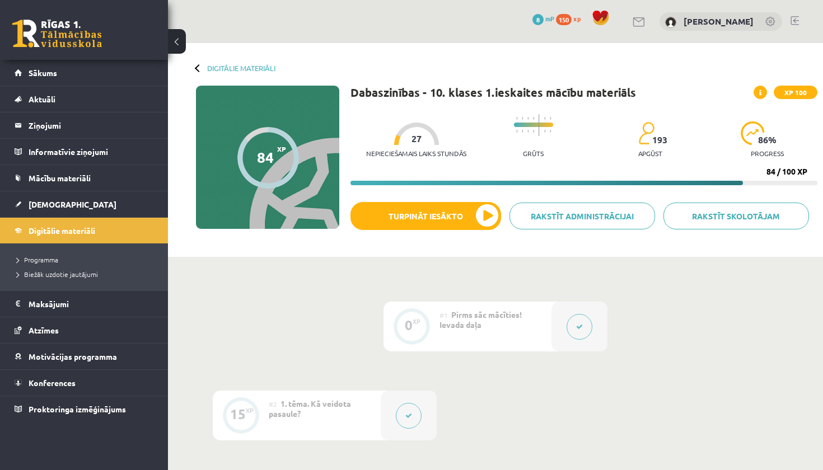
scroll to position [0, 0]
click at [216, 68] on link "Digitālie materiāli" at bounding box center [241, 68] width 68 height 8
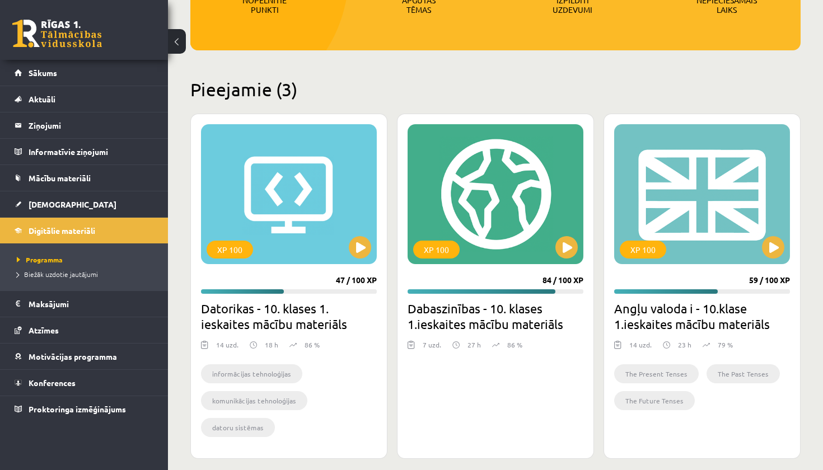
scroll to position [212, 0]
